Goal: Task Accomplishment & Management: Manage account settings

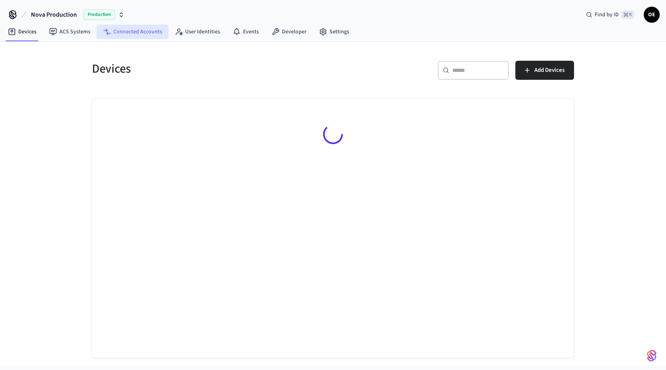
click at [134, 32] on link "Connected Accounts" at bounding box center [133, 32] width 72 height 14
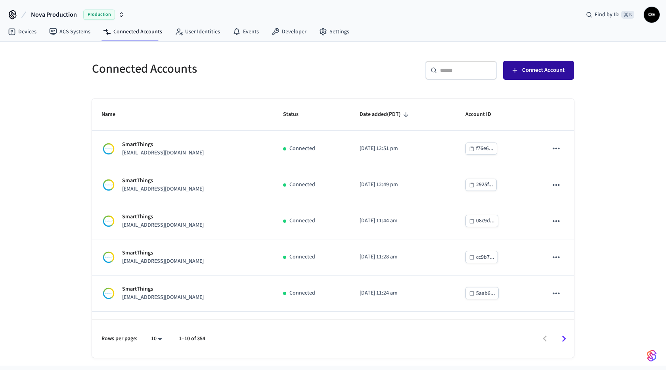
click at [562, 71] on span "Connect Account" at bounding box center [543, 70] width 42 height 10
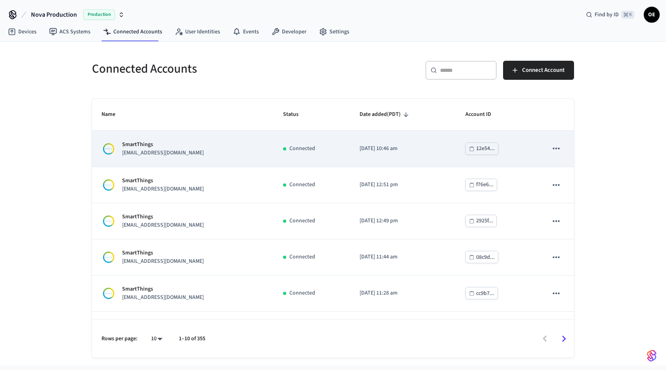
click at [488, 153] on div "12e54..." at bounding box center [485, 149] width 19 height 10
click at [189, 137] on td "SmartThings [EMAIL_ADDRESS][DOMAIN_NAME]" at bounding box center [183, 148] width 182 height 36
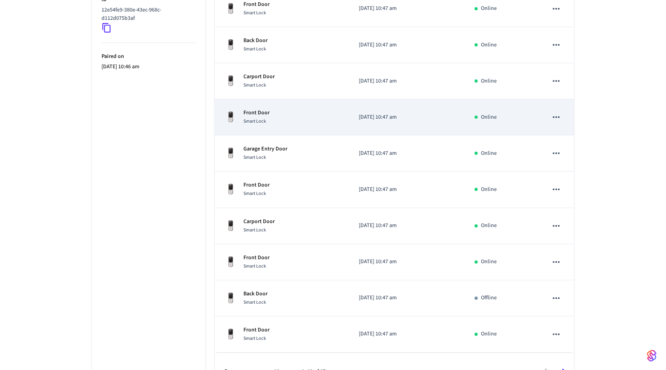
scroll to position [207, 0]
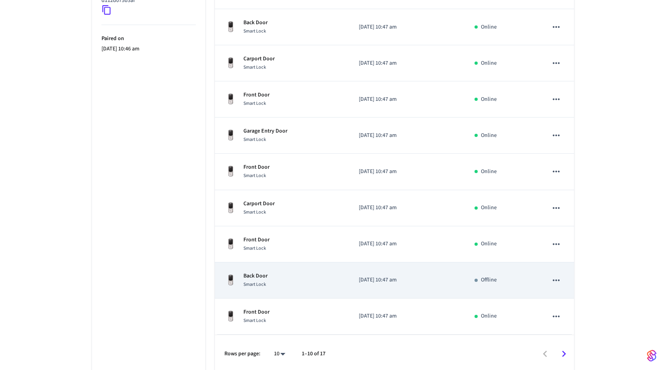
click at [299, 275] on div "Back Door Smart Lock" at bounding box center [281, 280] width 115 height 17
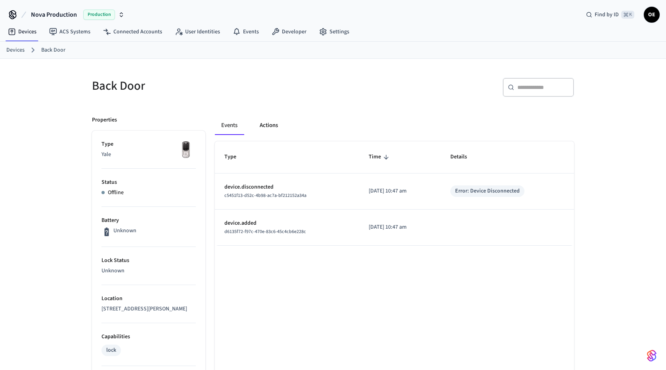
click at [269, 121] on button "Actions" at bounding box center [268, 125] width 31 height 19
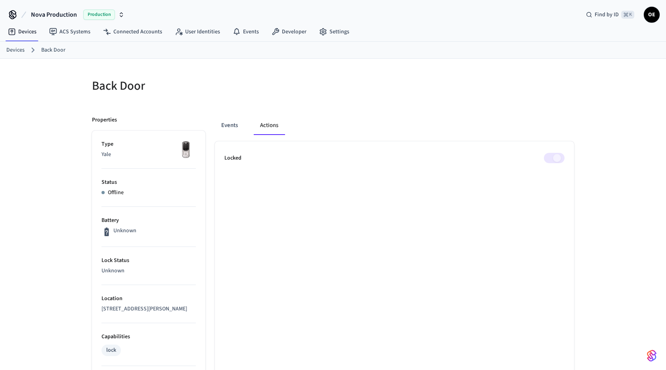
click at [245, 127] on div "Events Actions" at bounding box center [394, 125] width 359 height 19
click at [219, 123] on button "Events" at bounding box center [229, 125] width 29 height 19
